Goal: Task Accomplishment & Management: Use online tool/utility

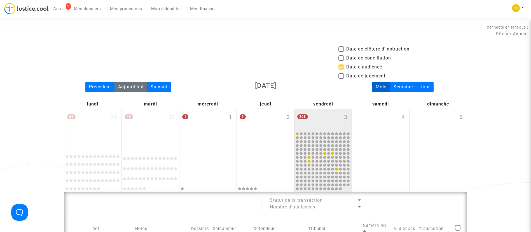
click at [118, 87] on div "Aujourd'hui" at bounding box center [131, 87] width 33 height 11
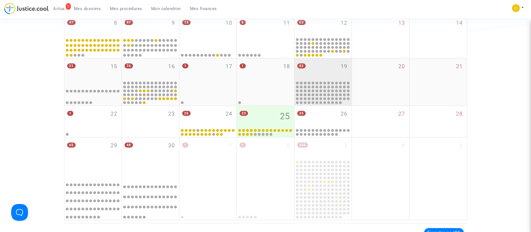
scroll to position [210, 0]
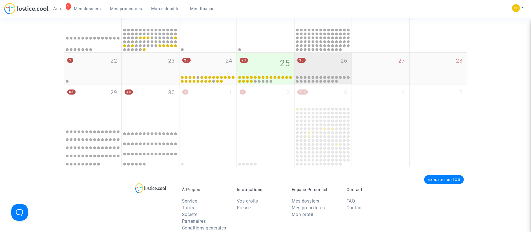
click at [327, 57] on div "25 26" at bounding box center [323, 64] width 57 height 22
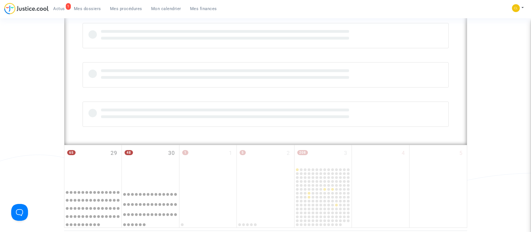
scroll to position [305, 0]
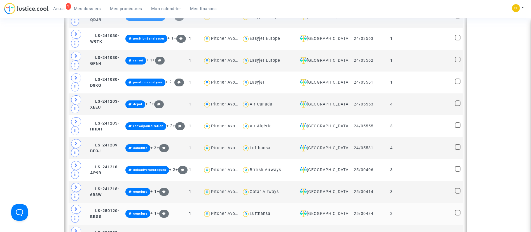
scroll to position [769, 0]
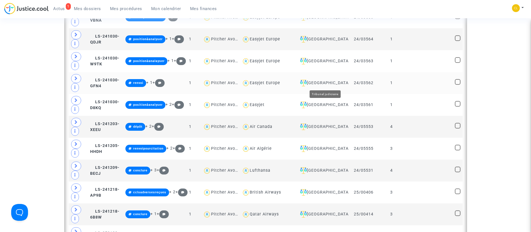
click at [324, 80] on div "[GEOGRAPHIC_DATA]" at bounding box center [322, 83] width 49 height 7
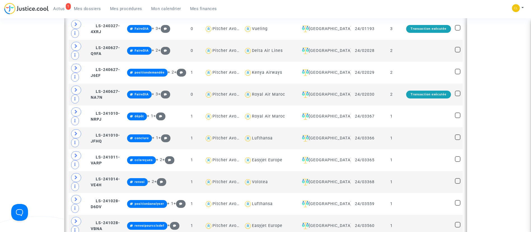
scroll to position [497, 0]
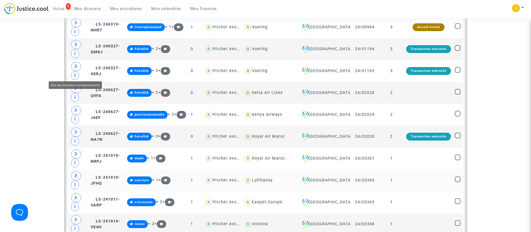
click at [73, 171] on span at bounding box center [76, 175] width 10 height 9
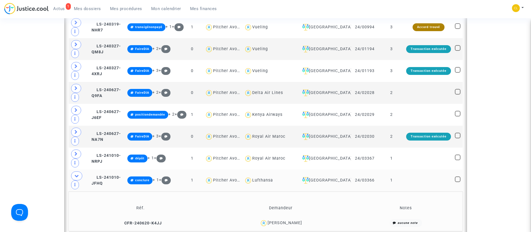
click at [419, 169] on td at bounding box center [428, 180] width 49 height 22
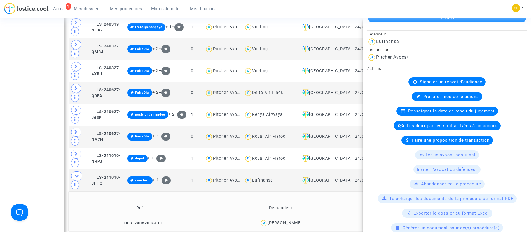
scroll to position [42, 0]
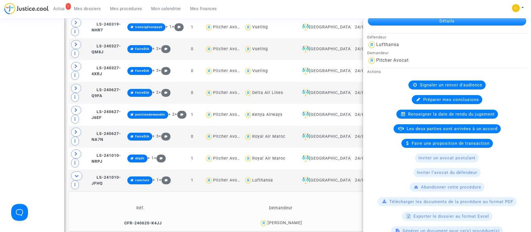
click at [431, 96] on div "Préparer mes conclusions" at bounding box center [447, 99] width 71 height 9
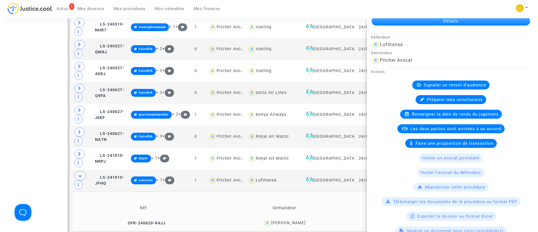
scroll to position [0, 0]
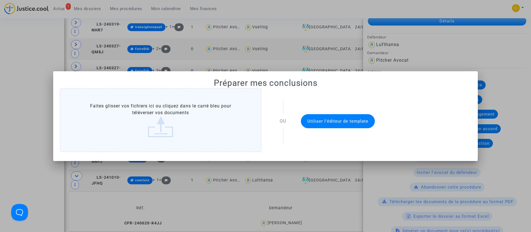
click at [322, 121] on span "Utiliser l'éditeur de template" at bounding box center [338, 120] width 61 height 5
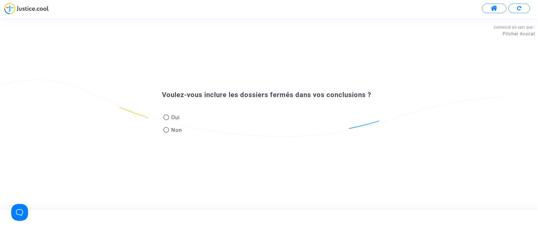
drag, startPoint x: 169, startPoint y: 116, endPoint x: 167, endPoint y: 115, distance: 2.8
click at [169, 117] on span "Oui" at bounding box center [174, 117] width 11 height 8
click at [166, 120] on input "Oui" at bounding box center [166, 120] width 0 height 0
radio input "true"
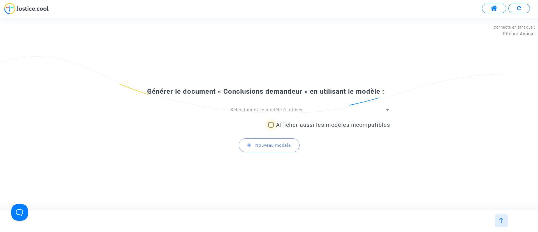
click at [282, 122] on span "Afficher aussi les modèles incompatibles" at bounding box center [333, 124] width 114 height 7
click at [271, 127] on input "Afficher aussi les modèles incompatibles" at bounding box center [271, 127] width 0 height 0
checkbox input "true"
click at [279, 108] on span "Sélectionnez le modèle à utiliser" at bounding box center [266, 109] width 73 height 5
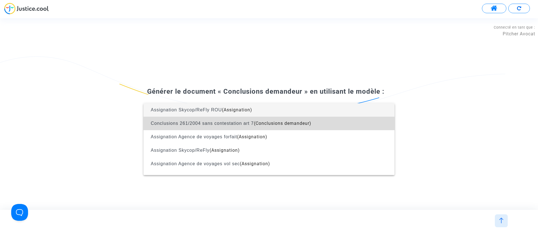
click at [290, 125] on span "(Conclusions demandeur)" at bounding box center [282, 122] width 57 height 5
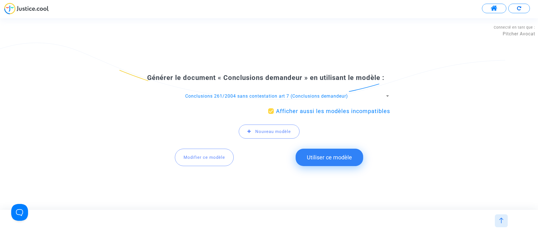
click at [329, 152] on button "Utiliser ce modèle" at bounding box center [330, 156] width 68 height 17
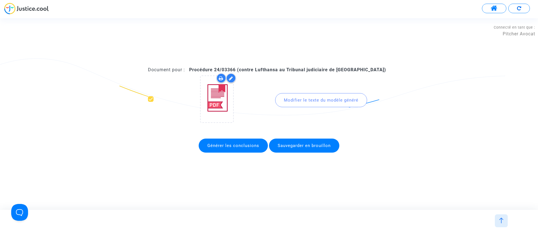
click at [299, 101] on div "Modifier le texte du modèle généré" at bounding box center [321, 100] width 92 height 14
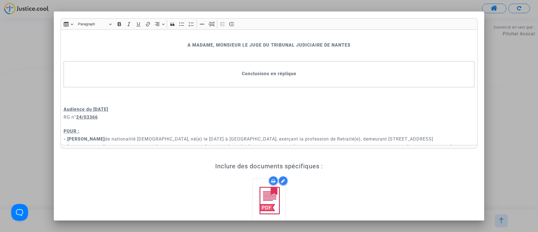
click at [38, 75] on div at bounding box center [269, 116] width 538 height 232
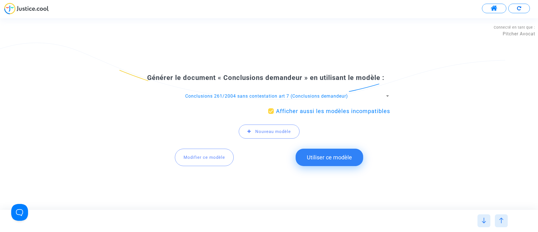
click at [287, 98] on span "Conclusions 261/2004 sans contestation art 7 (Conclusions demandeur)" at bounding box center [266, 95] width 163 height 5
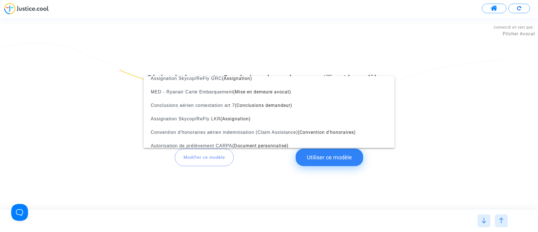
scroll to position [168, 0]
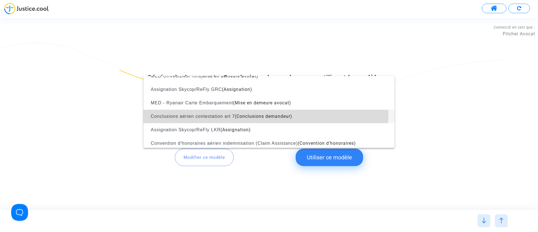
click at [205, 113] on span "Conclusions aérien contestation art 7 (Conclusions demandeur)" at bounding box center [269, 116] width 242 height 13
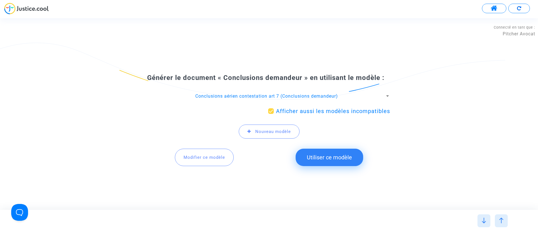
drag, startPoint x: 328, startPoint y: 159, endPoint x: 324, endPoint y: 156, distance: 5.0
click at [327, 160] on button "Utiliser ce modèle" at bounding box center [330, 156] width 68 height 17
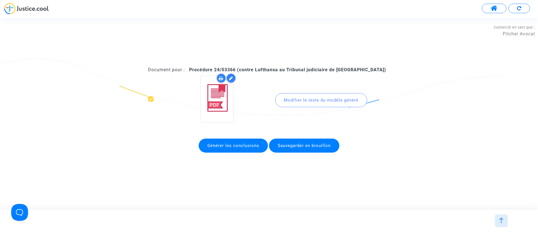
click at [304, 99] on div "Modifier le texte du modèle généré" at bounding box center [321, 100] width 92 height 14
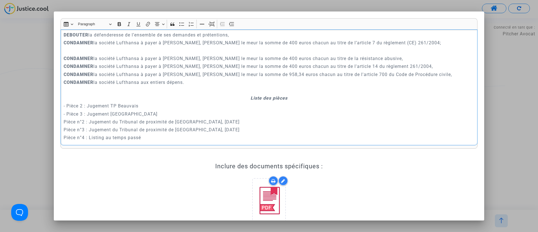
scroll to position [1429, 0]
click at [24, 75] on div at bounding box center [269, 116] width 538 height 232
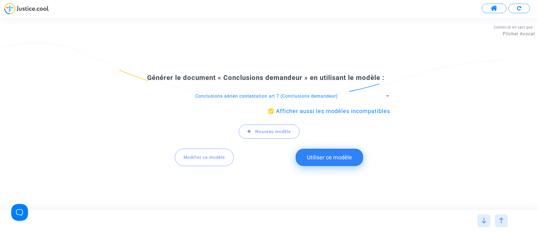
click at [291, 95] on span "Conclusions aérien contestation art 7 (Conclusions demandeur)" at bounding box center [266, 95] width 143 height 5
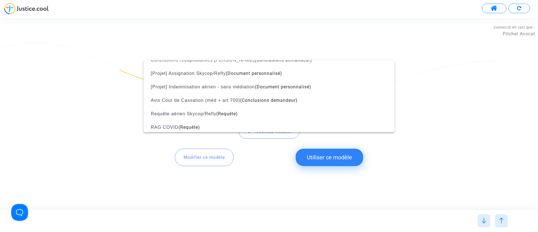
scroll to position [343, 0]
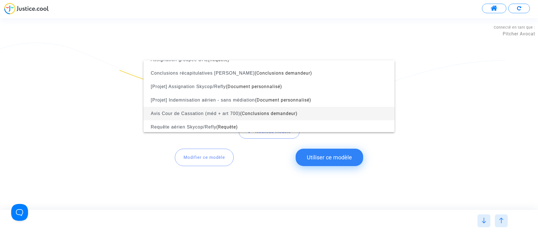
click at [284, 110] on span "Avis Cour de Cassation (méd + art 700) (Conclusions demandeur)" at bounding box center [269, 113] width 242 height 13
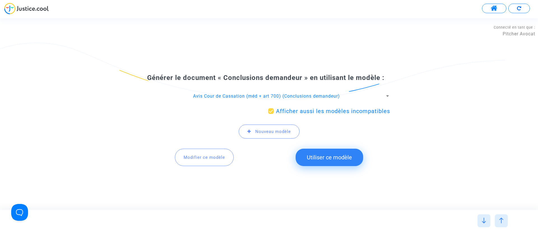
click at [324, 157] on button "Utiliser ce modèle" at bounding box center [330, 156] width 68 height 17
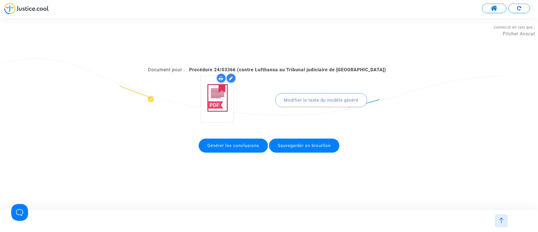
click at [311, 94] on div "Modifier le texte du modèle généré" at bounding box center [321, 100] width 92 height 14
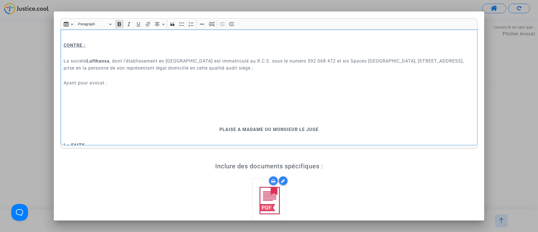
scroll to position [168, 0]
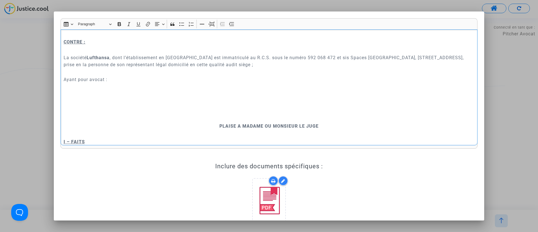
click at [255, 119] on p "Rich Text Editor, main" at bounding box center [269, 118] width 411 height 7
click at [208, 27] on button "Page break Page break" at bounding box center [211, 24] width 8 height 8
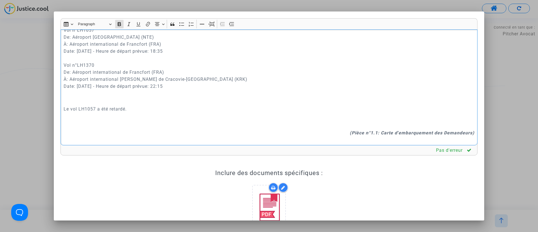
scroll to position [294, 0]
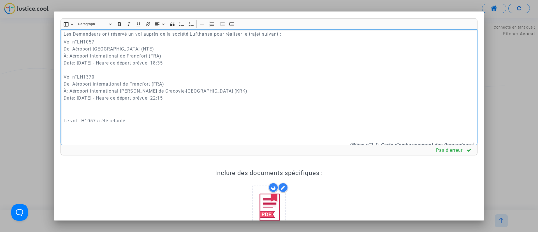
click at [369, 138] on p "Rich Text Editor, main" at bounding box center [269, 136] width 411 height 7
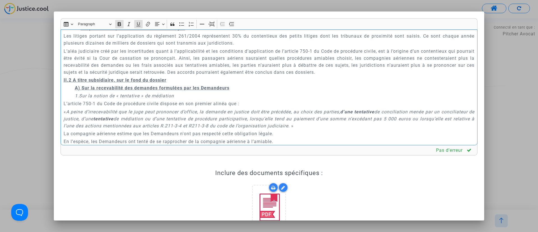
scroll to position [1683, 0]
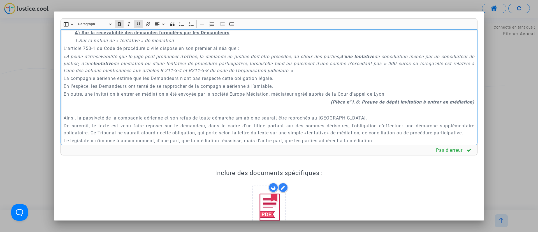
drag, startPoint x: 61, startPoint y: 82, endPoint x: 387, endPoint y: 57, distance: 327.0
click at [387, 57] on div "A MADAME, MONSIEUR LE JUGE DU TRIBUNAL JUDICIAIRE DE NANTES Audience du [DATE] …" at bounding box center [269, 87] width 417 height 116
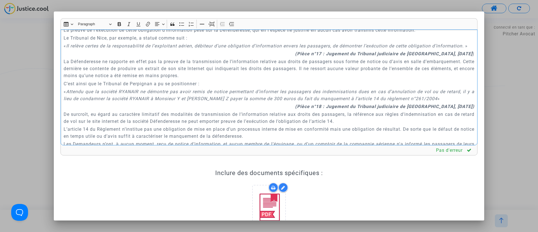
scroll to position [488, 0]
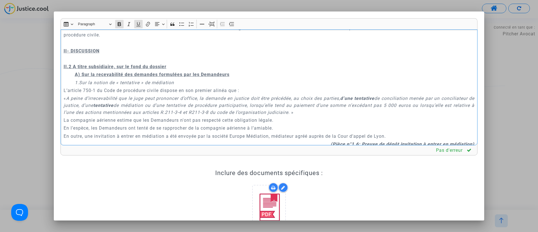
drag, startPoint x: 169, startPoint y: 66, endPoint x: 79, endPoint y: 60, distance: 90.7
click at [79, 60] on div "A MADAME, MONSIEUR LE JUGE DU TRIBUNAL JUDICIAIRE DE NANTES Audience du [DATE] …" at bounding box center [269, 87] width 417 height 116
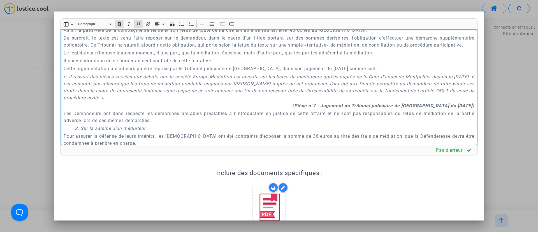
scroll to position [614, 0]
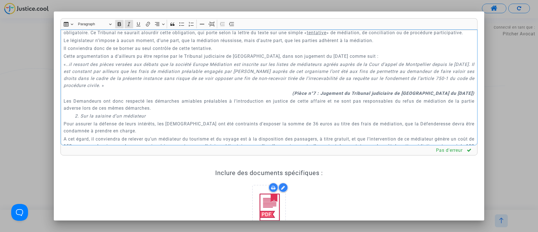
drag, startPoint x: 296, startPoint y: 100, endPoint x: 398, endPoint y: 100, distance: 102.8
click at [398, 97] on p "(Pièce n°7 : Jugement du Tribunal judiciaire de [GEOGRAPHIC_DATA] du [DATE])" at bounding box center [269, 93] width 411 height 7
click at [336, 97] on p "(Pièce n°7 : Jugement du Tribunal judiciaire de [GEOGRAPHIC_DATA] du [DATE])" at bounding box center [269, 93] width 411 height 7
click at [325, 96] on strong "(Pièce n°7 : Jugement du Tribunal judiciaire de [GEOGRAPHIC_DATA] du [DATE])" at bounding box center [383, 92] width 182 height 5
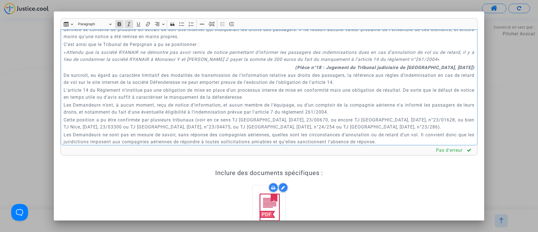
scroll to position [1622, 0]
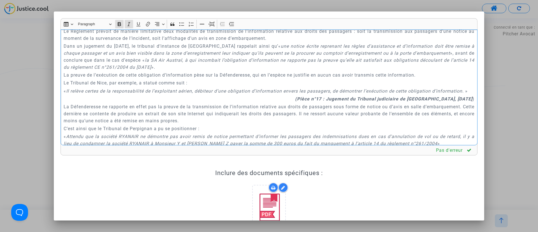
click at [338, 101] on strong "(Pièce n°17 : Jugement du Tribunal judiciaire de [GEOGRAPHIC_DATA], [DATE]" at bounding box center [383, 98] width 177 height 5
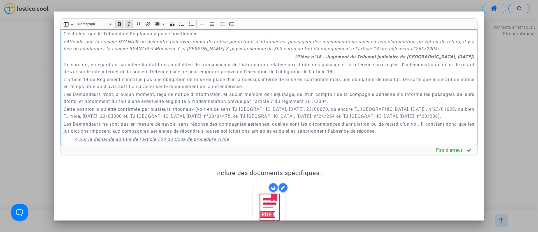
scroll to position [1748, 0]
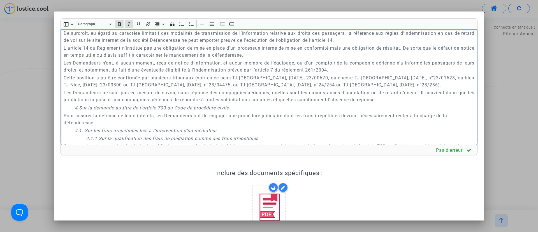
click at [325, 28] on strong "(Pièce n°18 : Jugement du Tribunal judiciaire de [GEOGRAPHIC_DATA], [DATE])" at bounding box center [384, 25] width 179 height 5
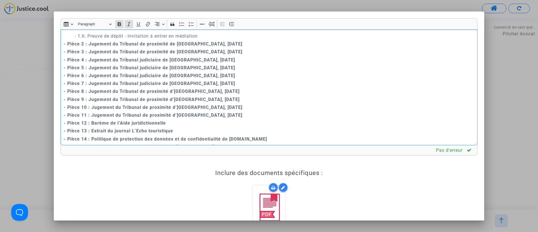
scroll to position [2925, 0]
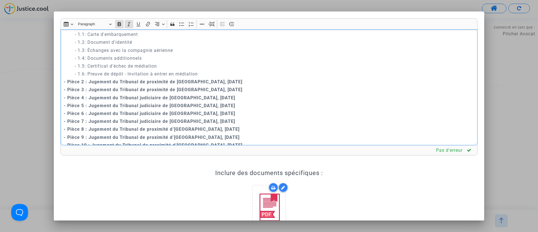
click at [264, 6] on p "Rich Text Editor, main" at bounding box center [269, 2] width 411 height 7
drag, startPoint x: 210, startPoint y: 26, endPoint x: 302, endPoint y: 86, distance: 110.2
click at [212, 29] on div "Insert table Insert table Heading Paragraph Paragraph Heading 1 Heading 2 Headi…" at bounding box center [269, 23] width 414 height 11
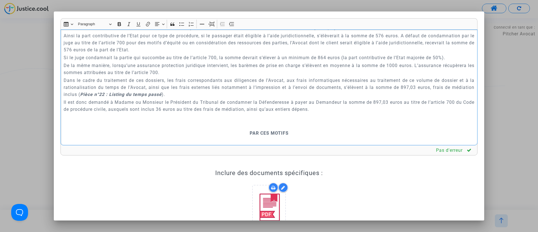
scroll to position [2715, 0]
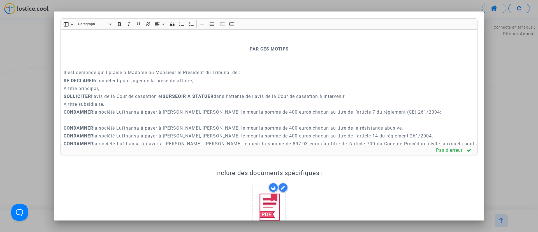
click at [259, 45] on p "Rich Text Editor, main" at bounding box center [269, 41] width 411 height 7
click at [210, 24] on icon "Editor toolbar" at bounding box center [212, 24] width 6 height 6
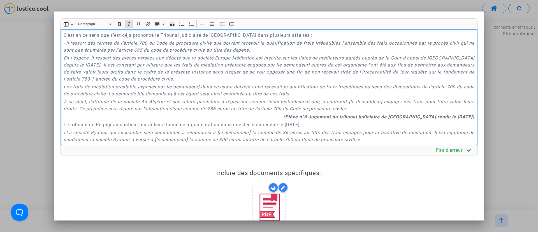
scroll to position [1832, 0]
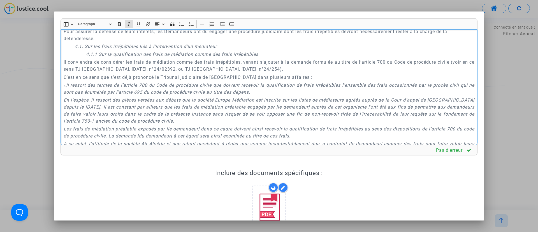
drag, startPoint x: 333, startPoint y: 124, endPoint x: 73, endPoint y: 43, distance: 272.2
click at [74, 44] on div "A MADAME, MONSIEUR LE JUGE DU TRIBUNAL JUDICIAIRE DE NANTES Audience du [DATE] …" at bounding box center [269, 87] width 417 height 116
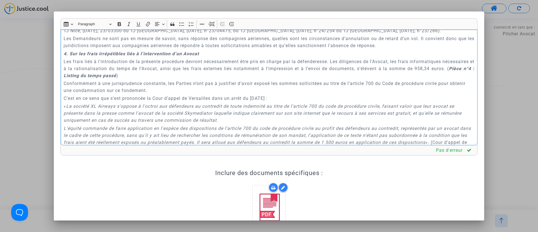
scroll to position [1791, 0]
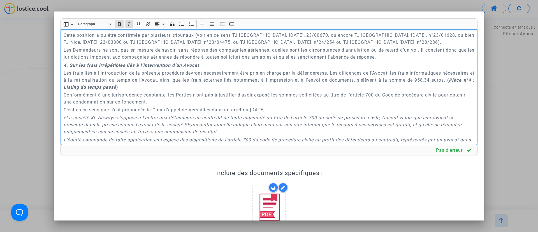
drag, startPoint x: 210, startPoint y: 85, endPoint x: 62, endPoint y: 82, distance: 147.4
click at [62, 82] on div "A MADAME, MONSIEUR LE JUGE DU TRIBUNAL JUDICIAIRE DE NANTES Audience du [DATE] …" at bounding box center [269, 87] width 417 height 116
click at [119, 24] on icon "Editor toolbar" at bounding box center [119, 24] width 3 height 4
click at [137, 22] on icon "Editor toolbar" at bounding box center [139, 24] width 6 height 6
click at [64, 68] on u "4. Sur les frais irrépétibles liés à l’intervention d’un Avocat" at bounding box center [129, 64] width 131 height 5
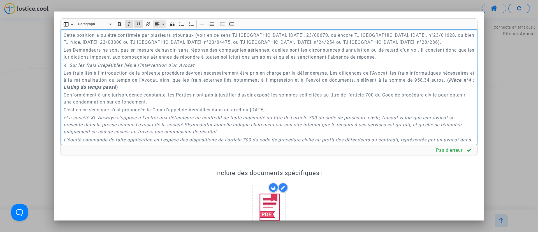
click at [155, 23] on icon "Editor toolbar" at bounding box center [157, 24] width 6 height 6
click at [232, 24] on icon "Editor toolbar" at bounding box center [231, 24] width 5 height 4
click at [227, 105] on p "Conformément à une jurisprudence constante, les Parties n’ont pas à justifier d…" at bounding box center [269, 98] width 411 height 14
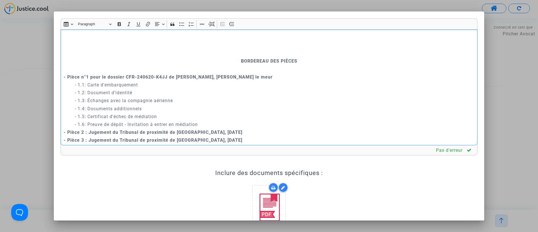
scroll to position [2169, 0]
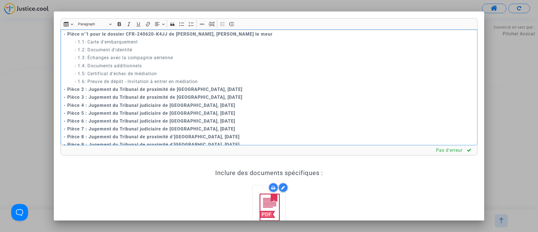
click at [296, 14] on p "Rich Text Editor, main" at bounding box center [269, 10] width 411 height 7
click at [209, 22] on icon "Editor toolbar" at bounding box center [212, 24] width 6 height 6
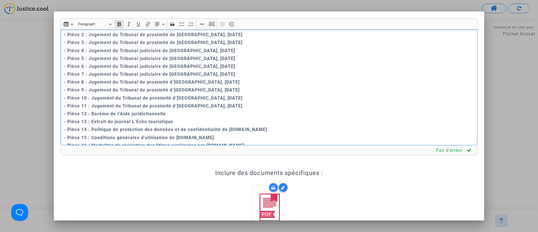
scroll to position [2225, 0]
drag, startPoint x: 180, startPoint y: 99, endPoint x: 58, endPoint y: 64, distance: 127.1
click at [58, 64] on div "Rich Text Editor Insert table Insert table Heading Paragraph Paragraph Heading …" at bounding box center [268, 153] width 425 height 271
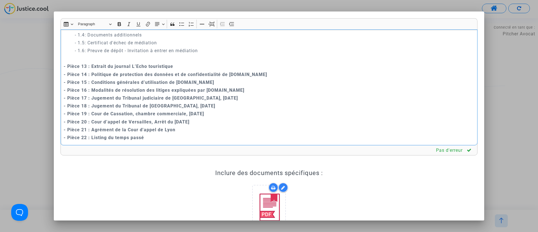
scroll to position [2222, 0]
drag, startPoint x: 62, startPoint y: 97, endPoint x: 257, endPoint y: 120, distance: 196.8
click at [257, 120] on div "A MADAME, MONSIEUR LE JUGE DU TRIBUNAL JUDICIAIRE DE NANTES Audience du [DATE] …" at bounding box center [269, 87] width 417 height 116
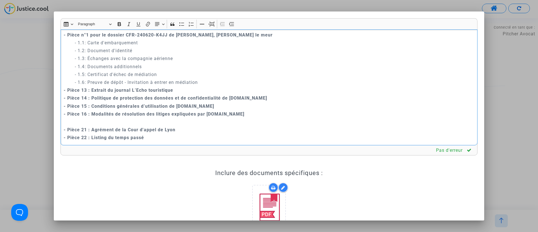
scroll to position [2191, 0]
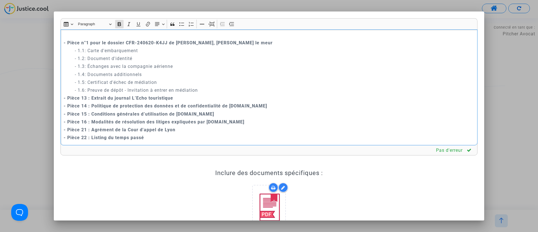
click at [86, 96] on strong "- Pièce 13 : Extrait du journal L’Echo touristique" at bounding box center [119, 97] width 110 height 5
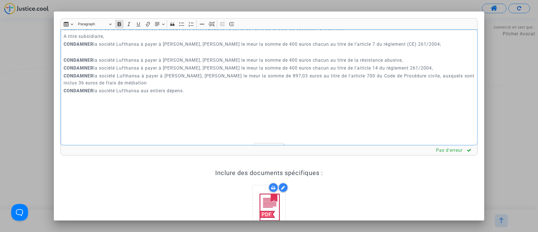
scroll to position [2023, 0]
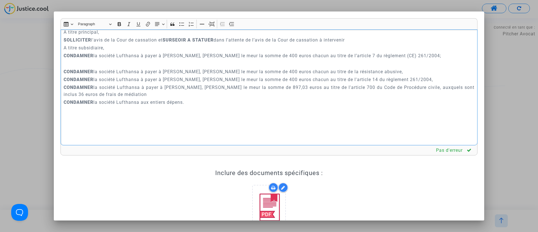
click at [208, 59] on p "CONDAMNER la société Lufthansa à payer à [PERSON_NAME], [PERSON_NAME] le meur l…" at bounding box center [269, 55] width 411 height 7
drag, startPoint x: 110, startPoint y: 76, endPoint x: 62, endPoint y: 74, distance: 47.7
click at [59, 68] on div "Rich Text Editor Insert table Insert table Heading Paragraph Paragraph Heading …" at bounding box center [268, 153] width 425 height 271
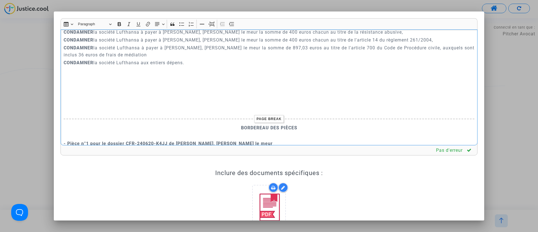
click at [167, 27] on p "CONDAMNER la société Lufthansa à payer à [PERSON_NAME], [PERSON_NAME] le meur l…" at bounding box center [269, 23] width 411 height 7
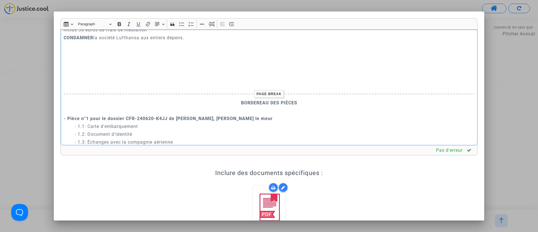
scroll to position [2065, 0]
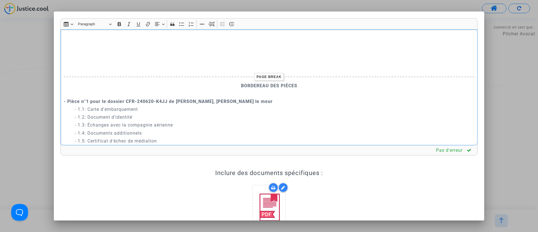
click at [218, 55] on p "Rich Text Editor, main" at bounding box center [269, 51] width 411 height 7
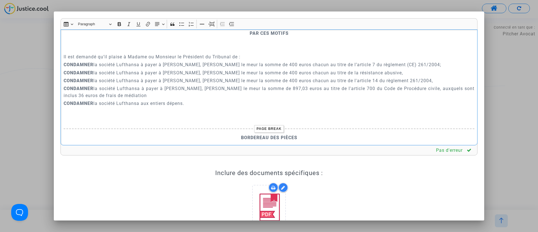
scroll to position [1981, 0]
drag, startPoint x: 167, startPoint y: 93, endPoint x: 198, endPoint y: 93, distance: 31.1
click at [198, 69] on p "CONDAMNER la société Lufthansa à payer à [PERSON_NAME], [PERSON_NAME] le meur l…" at bounding box center [269, 65] width 411 height 7
click at [227, 54] on p "Rich Text Editor, main" at bounding box center [269, 50] width 411 height 7
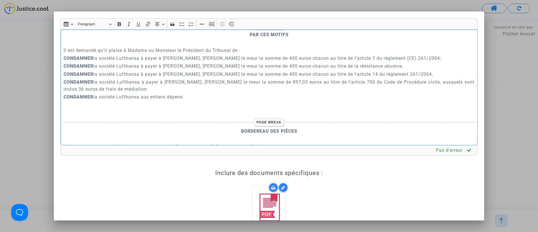
scroll to position [2113, 0]
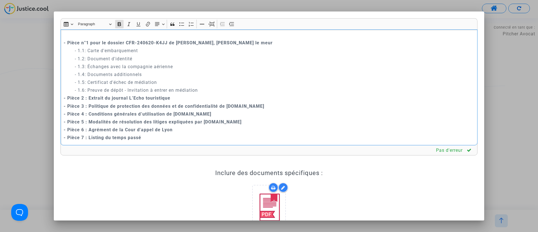
drag, startPoint x: 145, startPoint y: 138, endPoint x: 59, endPoint y: 135, distance: 85.8
click at [59, 135] on div "Rich Text Editor Insert table Insert table Heading Paragraph Paragraph Heading …" at bounding box center [268, 153] width 425 height 271
click at [247, 94] on p "- Pièce 2 : Extrait du journal L’Echo touristique" at bounding box center [269, 97] width 411 height 7
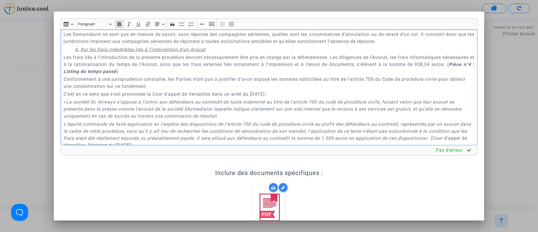
scroll to position [1777, 0]
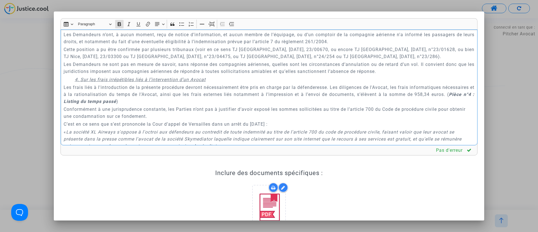
click at [102, 104] on strong "Pièce n°4 : Listing du temps passé" at bounding box center [269, 98] width 411 height 12
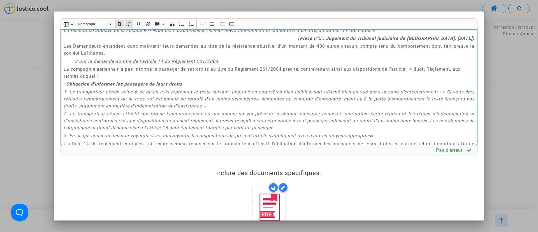
scroll to position [1482, 0]
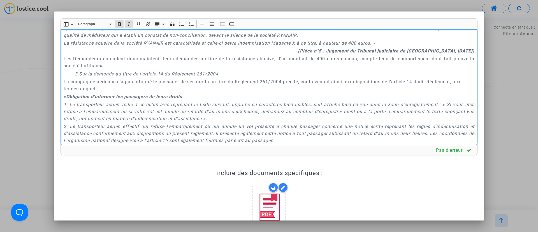
click at [309, 54] on strong "(Pièce n°5 : Jugement du Tribunal judiciaire de [GEOGRAPHIC_DATA], [DATE])" at bounding box center [386, 50] width 176 height 5
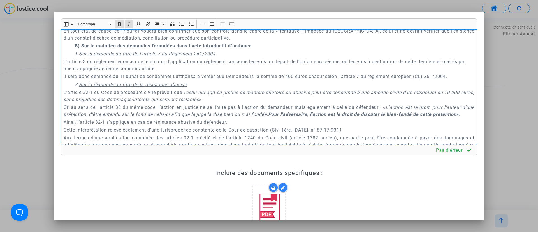
scroll to position [1230, 0]
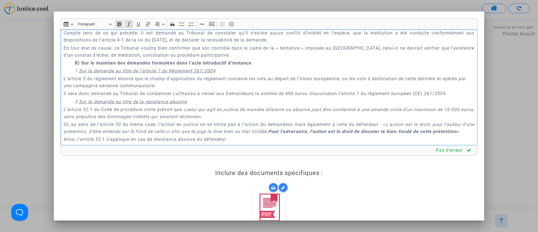
click at [326, 97] on p "Il sera donc demandé au Tribunal de condamner Lufthansa à verser aux Demandeurs…" at bounding box center [269, 93] width 411 height 7
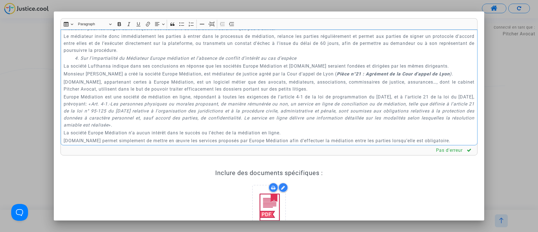
scroll to position [1104, 0]
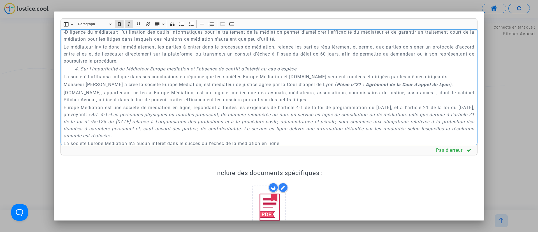
click at [359, 87] on strong "Pièce n°21 : Agrément de la Cour d'appel de Lyon" at bounding box center [393, 84] width 113 height 5
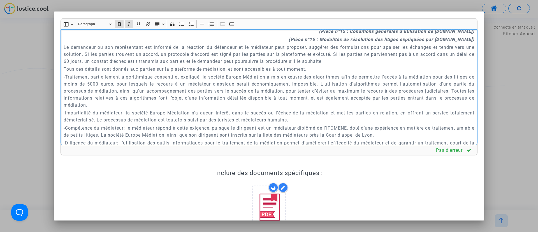
scroll to position [953, 0]
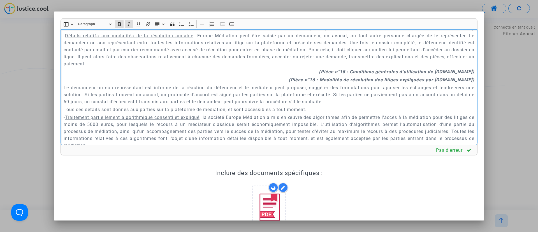
click at [315, 83] on p "(Pièce n°16 : Modalités de résolution des litiges expliquées par [DOMAIN_NAME])" at bounding box center [269, 79] width 411 height 7
click at [342, 74] on strong "(Pièce n°15 : Conditions générales d’utilisation de [DOMAIN_NAME])" at bounding box center [396, 71] width 155 height 5
click at [290, 31] on strong "(Pièce n°14 : Politique de protection des données et de confidentialité de [DOM…" at bounding box center [369, 27] width 206 height 5
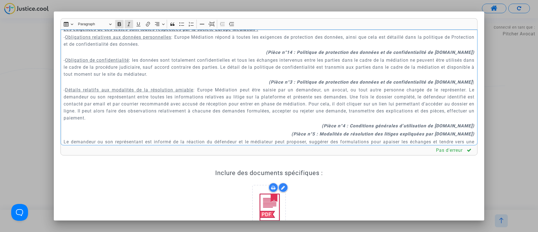
scroll to position [894, 0]
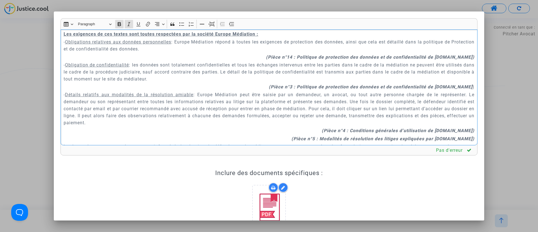
click at [291, 60] on strong "(Pièce n°14 : Politique de protection des données et de confidentialité de [DOM…" at bounding box center [370, 56] width 208 height 5
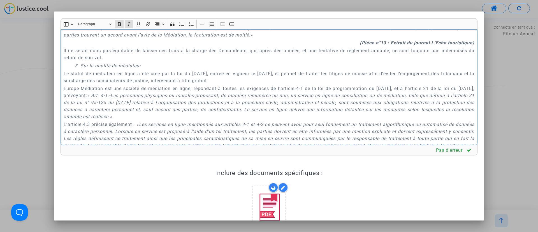
scroll to position [726, 0]
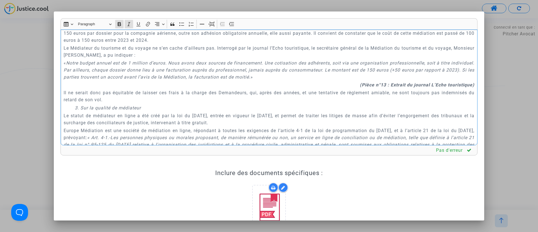
click at [375, 87] on strong "(Pièce n°13 : Extrait du journal L’Echo touristique)" at bounding box center [417, 84] width 115 height 5
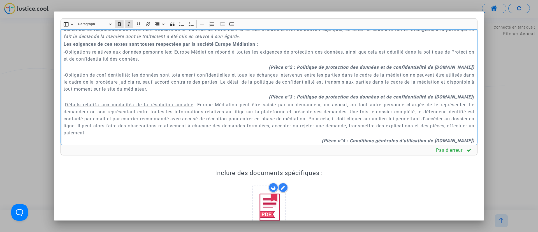
scroll to position [894, 0]
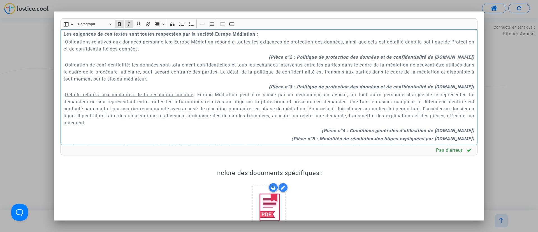
click at [293, 60] on strong "(Pièce n°2 : Politique de protection des données et de confidentialité de [DOMA…" at bounding box center [372, 56] width 206 height 5
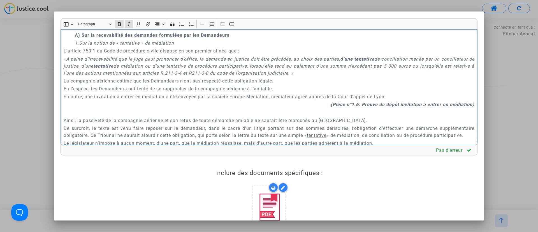
scroll to position [474, 0]
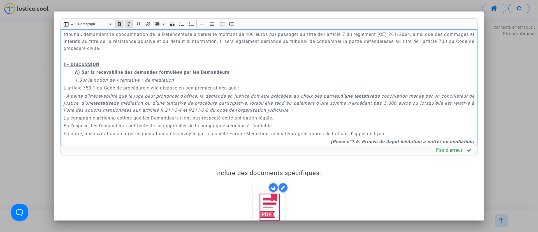
click at [186, 114] on div "A MADAME, MONSIEUR LE JUGE DU TRIBUNAL JUDICIAIRE DE NANTES Audience du [DATE] …" at bounding box center [269, 87] width 417 height 116
copy div "L IPSUMD, SITAMETC AD ELIT SE DOEIUSMO TEMPORINCI UT LABORE Etdolore ma 18 aliq…"
click at [209, 57] on p "Rich Text Editor, main" at bounding box center [269, 56] width 411 height 7
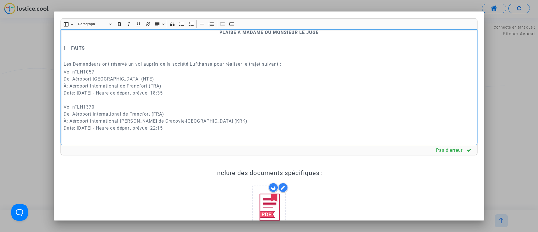
scroll to position [180, 0]
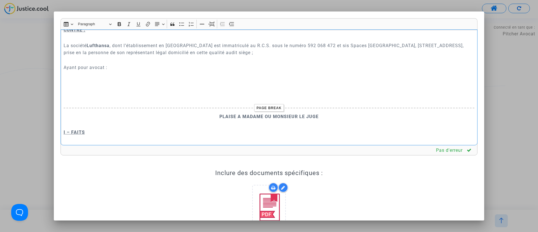
click at [135, 74] on p "Rich Text Editor, main" at bounding box center [269, 75] width 411 height 7
drag, startPoint x: 71, startPoint y: 75, endPoint x: 76, endPoint y: 79, distance: 6.3
click at [71, 75] on p "Rich Text Editor, main" at bounding box center [269, 75] width 411 height 7
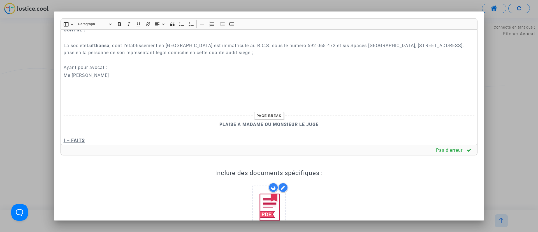
click at [78, 80] on p "Rich Text Editor, main" at bounding box center [269, 83] width 411 height 7
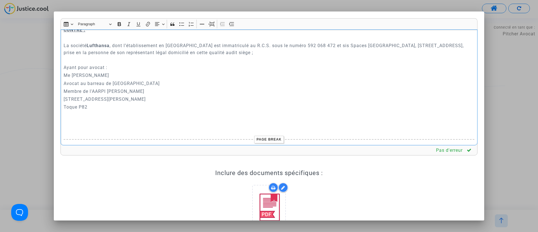
scroll to position [42, 0]
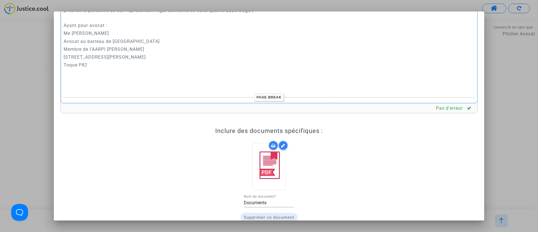
click at [309, 52] on p "Membre de l'AARPI [PERSON_NAME]" at bounding box center [269, 49] width 411 height 7
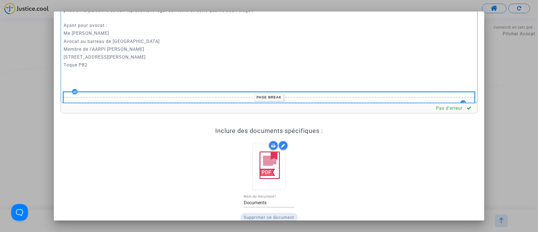
copy div "L IPSUMD, SITAMETC AD ELIT SE DOEIUSMO TEMPORINCI UT LABORE Etdolore ma 21 aliq…"
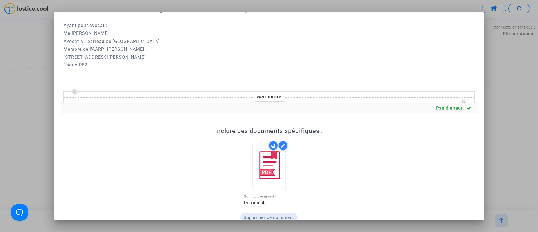
click at [353, 153] on div "Inclure des documents spécifiques : Documents Nom du document * Supprimer ce do…" at bounding box center [269, 184] width 406 height 115
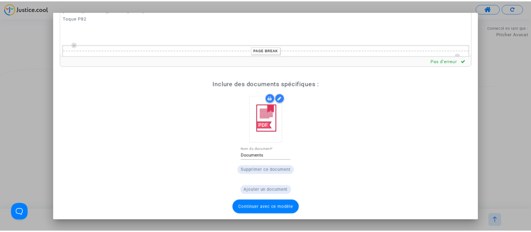
scroll to position [90, 0]
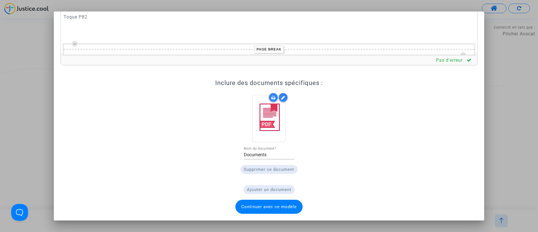
click at [285, 209] on span "Continuer avec ce modèle" at bounding box center [268, 206] width 55 height 5
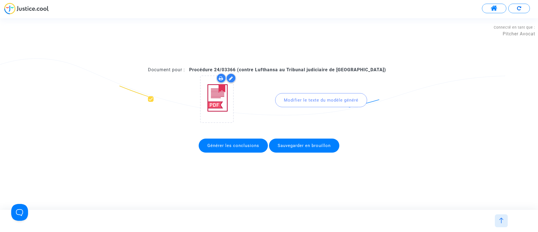
click at [317, 145] on span "Sauvegarder en brouillon" at bounding box center [304, 145] width 53 height 5
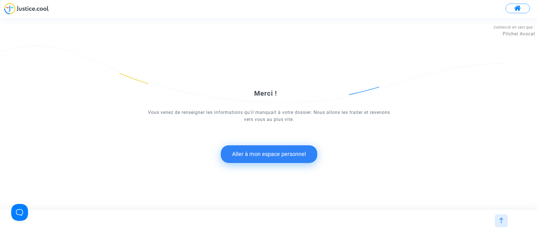
drag, startPoint x: 272, startPoint y: 155, endPoint x: 268, endPoint y: 155, distance: 3.4
click at [268, 155] on button "Aller à mon espace personnel" at bounding box center [269, 153] width 96 height 17
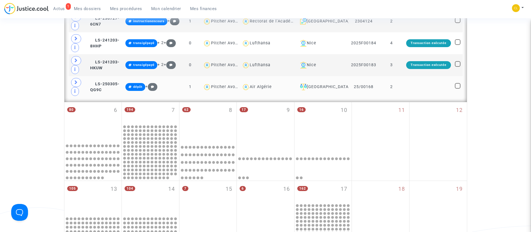
click at [397, 86] on td "2" at bounding box center [391, 87] width 25 height 22
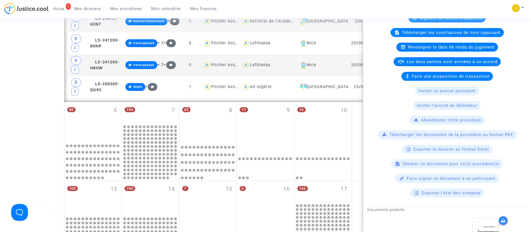
scroll to position [126, 0]
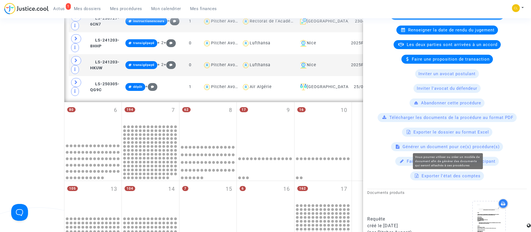
click at [422, 147] on span "Générer un document pour ce(s) procédure(s)" at bounding box center [451, 146] width 97 height 5
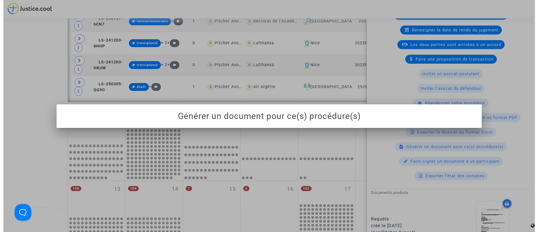
scroll to position [0, 0]
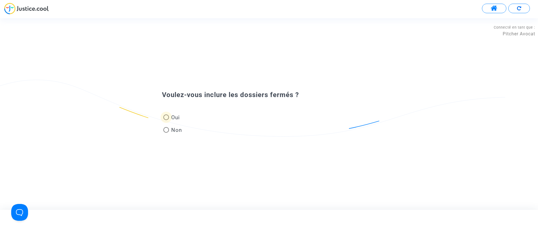
click at [169, 116] on span at bounding box center [166, 117] width 6 height 6
click at [166, 120] on input "Oui" at bounding box center [166, 120] width 0 height 0
radio input "true"
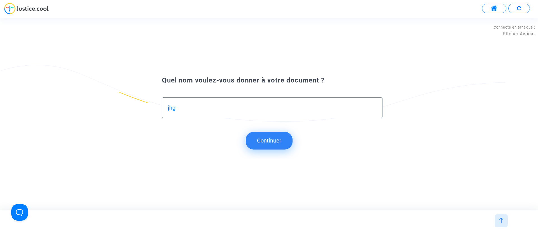
type input "jhg"
click at [269, 142] on button "Continuer" at bounding box center [269, 140] width 47 height 17
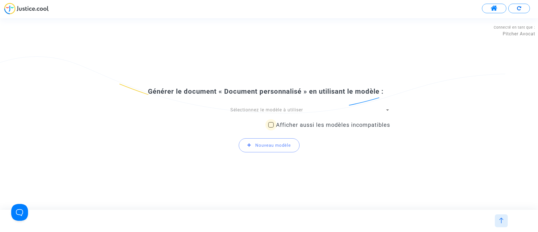
click at [296, 126] on span "Afficher aussi les modèles incompatibles" at bounding box center [333, 124] width 114 height 7
click at [271, 127] on input "Afficher aussi les modèles incompatibles" at bounding box center [271, 127] width 0 height 0
checkbox input "true"
click at [292, 107] on span "Sélectionnez le modèle à utiliser" at bounding box center [266, 109] width 73 height 5
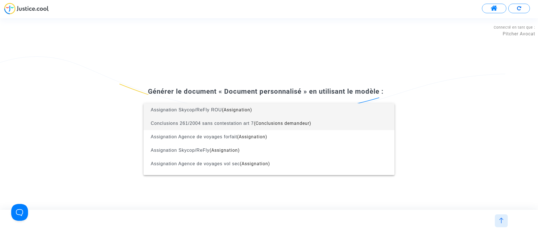
click at [286, 127] on span "Conclusions 261/2004 sans contestation art 7 (Conclusions demandeur)" at bounding box center [269, 123] width 242 height 13
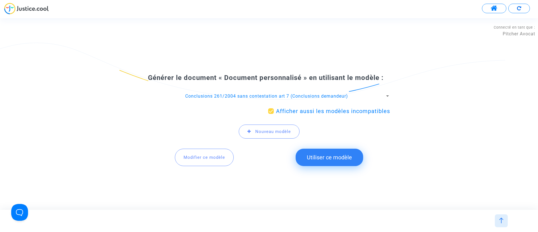
click at [313, 152] on button "Utiliser ce modèle" at bounding box center [330, 156] width 68 height 17
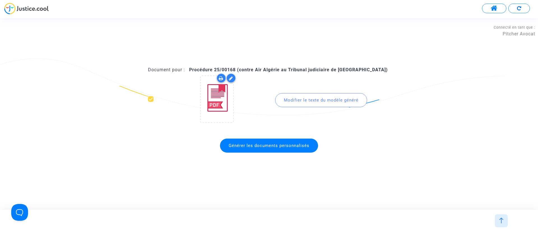
click at [287, 99] on div "Modifier le texte du modèle généré" at bounding box center [321, 100] width 92 height 14
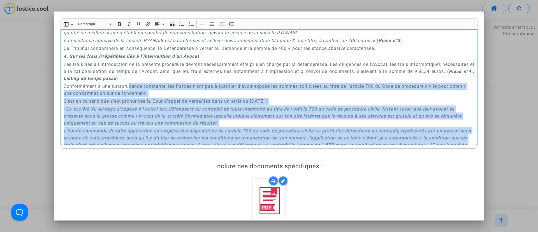
scroll to position [791, 0]
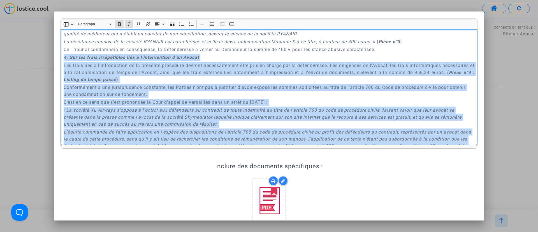
drag, startPoint x: 194, startPoint y: 114, endPoint x: 59, endPoint y: 58, distance: 145.3
click at [59, 58] on div "Rich Text Editor Insert table Insert table Heading Paragraph Paragraph Heading …" at bounding box center [268, 150] width 425 height 264
copy div "4. Sur les frais irrépétibles liés à l’intervention d’un Avocat Les frais liés …"
